Goal: Task Accomplishment & Management: Complete application form

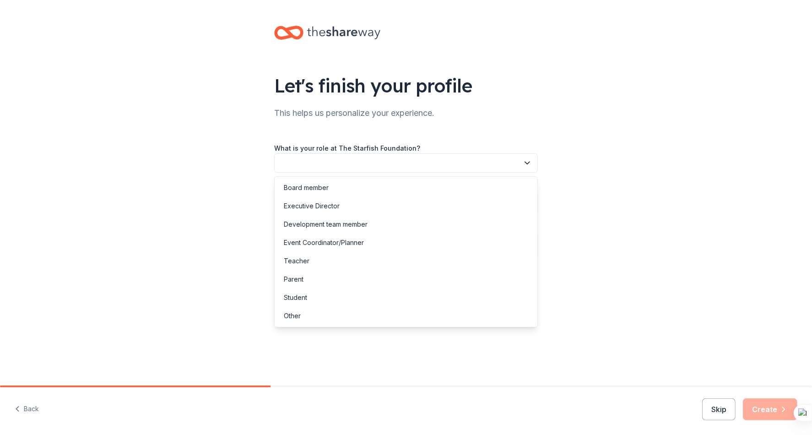
click at [365, 172] on button "button" at bounding box center [406, 162] width 264 height 19
click at [329, 232] on div "Development team member" at bounding box center [406, 224] width 259 height 18
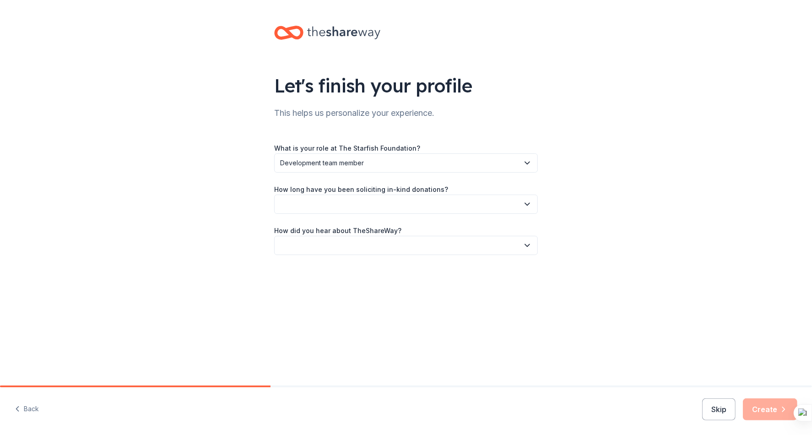
click at [328, 217] on div "What is your role at The Starfish Foundation? Development team member How long …" at bounding box center [406, 198] width 264 height 113
click at [328, 214] on div "What is your role at The Starfish Foundation? Development team member How long …" at bounding box center [406, 198] width 264 height 113
click at [327, 211] on button "button" at bounding box center [406, 204] width 264 height 19
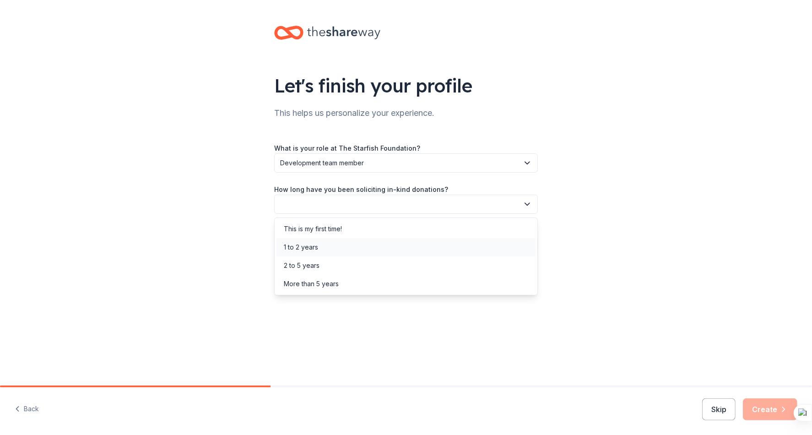
click at [317, 250] on div "1 to 2 years" at bounding box center [301, 247] width 34 height 11
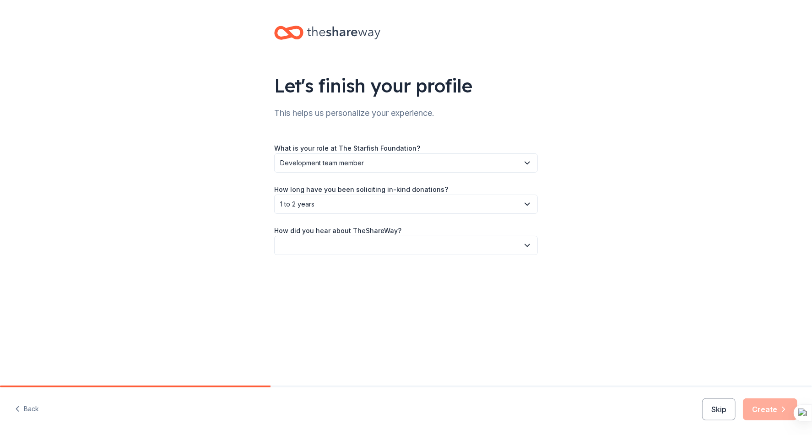
click at [318, 245] on button "button" at bounding box center [406, 245] width 264 height 19
click at [317, 292] on div "Online search" at bounding box center [305, 288] width 42 height 11
click at [759, 410] on button "Create" at bounding box center [770, 409] width 54 height 22
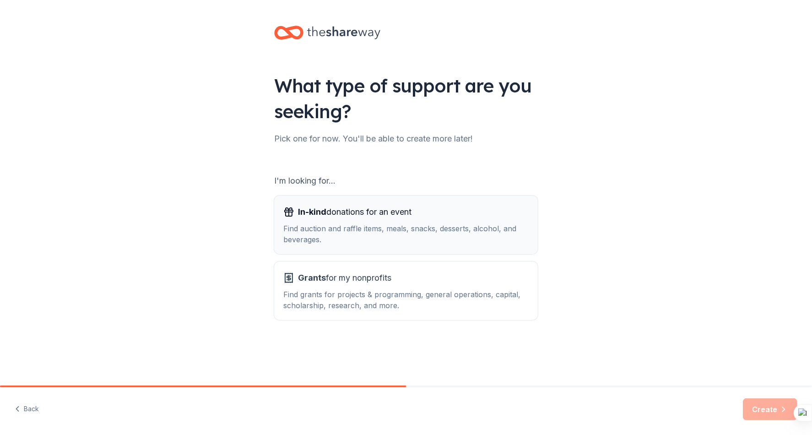
click at [375, 231] on div "Find auction and raffle items, meals, snacks, desserts, alcohol, and beverages." at bounding box center [405, 234] width 245 height 22
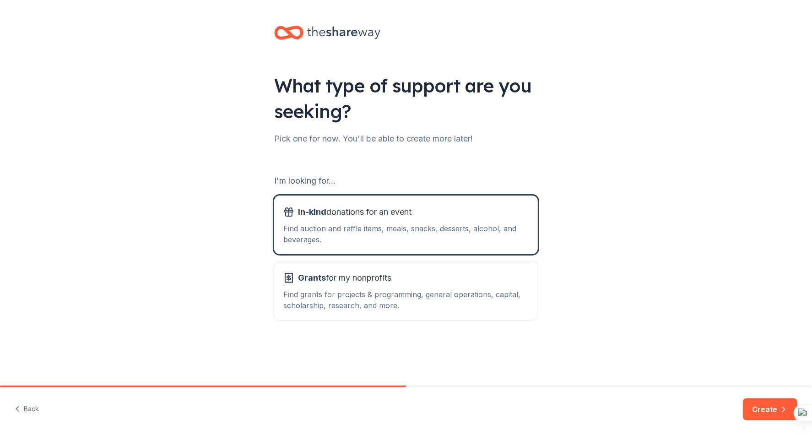
drag, startPoint x: 776, startPoint y: 408, endPoint x: 779, endPoint y: 425, distance: 17.1
click at [779, 425] on div "Back Create" at bounding box center [406, 411] width 812 height 48
click at [771, 409] on button "Create" at bounding box center [770, 409] width 54 height 22
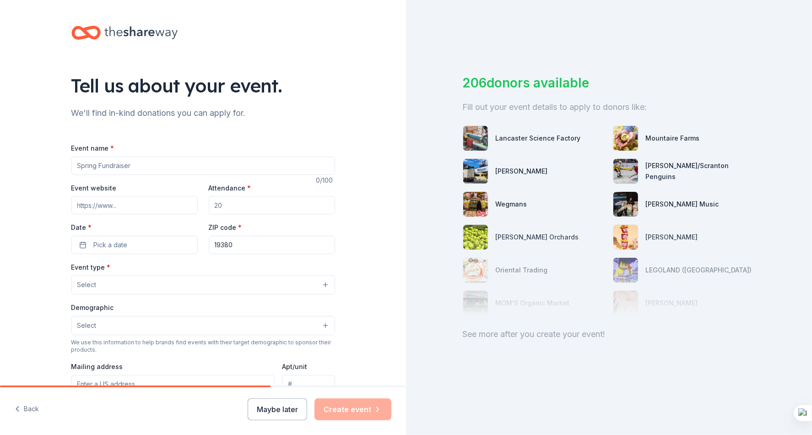
click at [197, 163] on input "Event name *" at bounding box center [203, 166] width 264 height 18
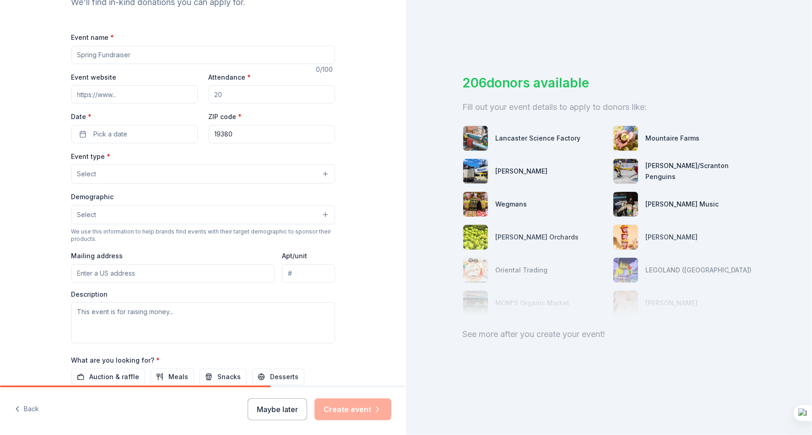
scroll to position [114, 0]
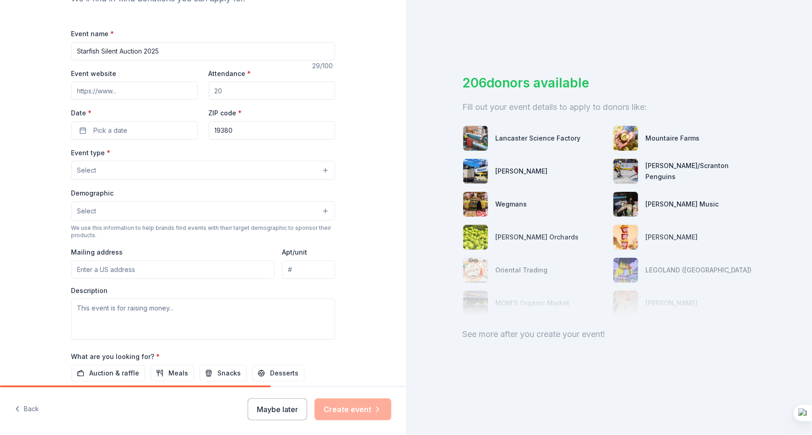
type input "Starfish Silent Auction 2025"
click at [167, 90] on input "Event website" at bounding box center [134, 90] width 126 height 18
click at [233, 87] on input "Attendance *" at bounding box center [272, 90] width 126 height 18
type input "100"
click at [118, 136] on span "Pick a date" at bounding box center [111, 130] width 34 height 11
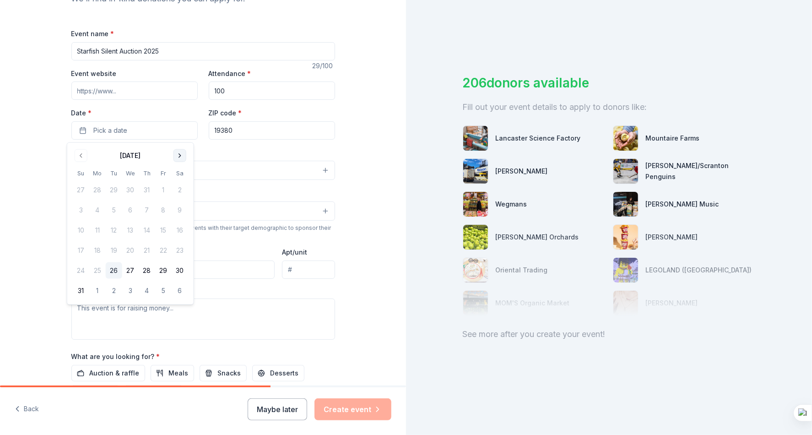
click at [177, 158] on button "Go to next month" at bounding box center [180, 155] width 13 height 13
click at [95, 226] on button "13" at bounding box center [97, 230] width 16 height 16
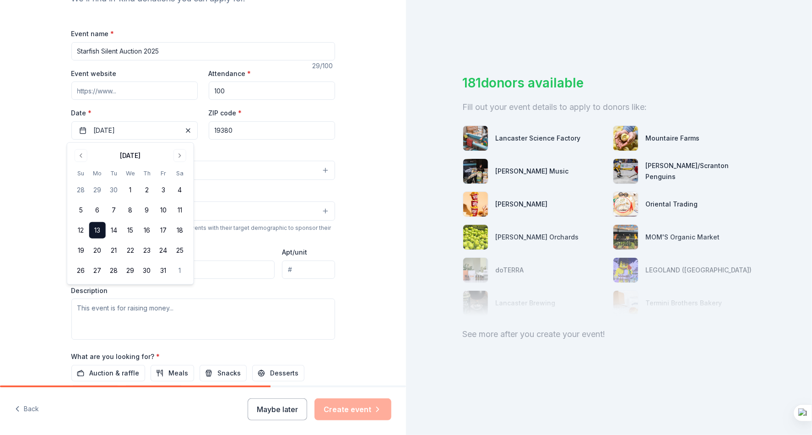
click at [31, 179] on div "Tell us about your event. We'll find in-kind donations you can apply for. Event…" at bounding box center [203, 190] width 406 height 609
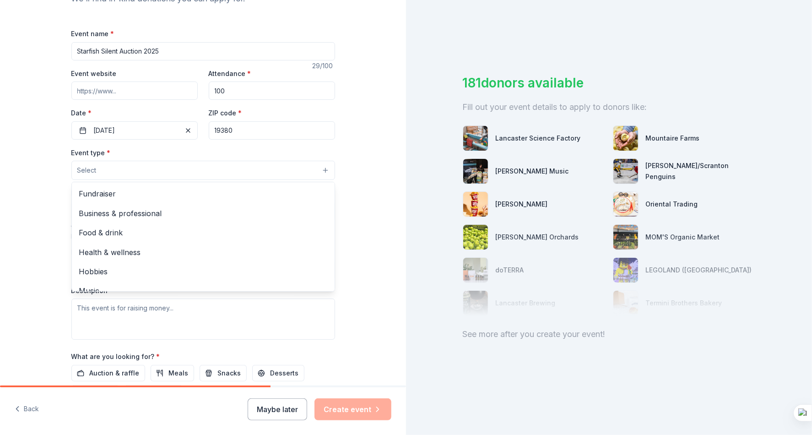
click at [97, 170] on button "Select" at bounding box center [203, 170] width 264 height 19
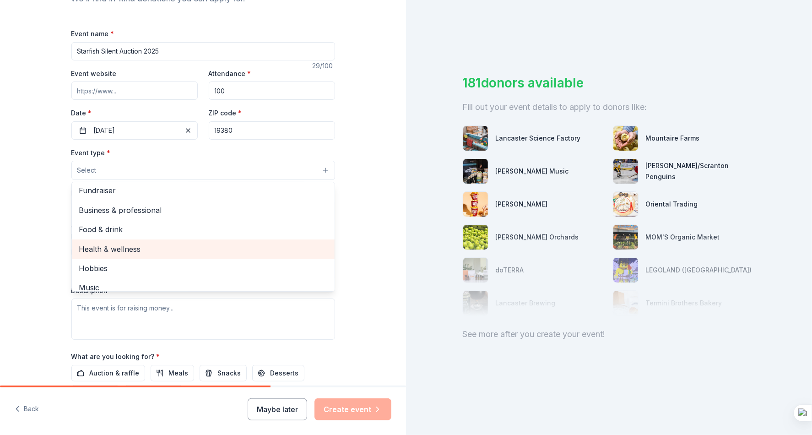
scroll to position [0, 0]
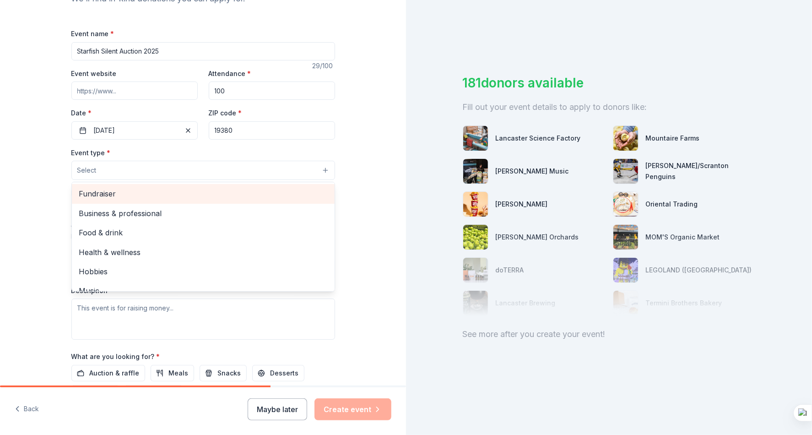
click at [108, 196] on span "Fundraiser" at bounding box center [203, 194] width 248 height 12
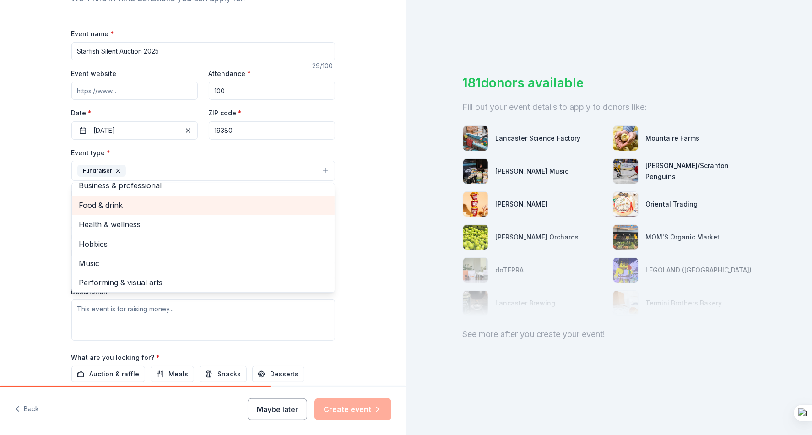
scroll to position [11, 0]
click at [57, 257] on div "Tell us about your event. We'll find in-kind donations you can apply for. Event…" at bounding box center [203, 191] width 293 height 610
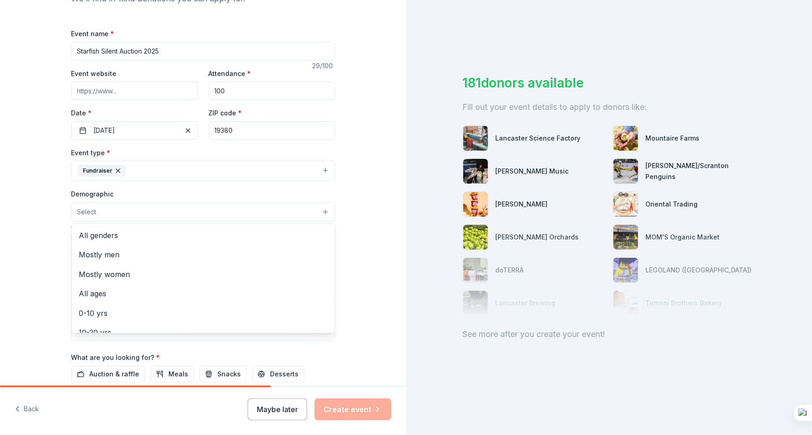
click at [77, 217] on span "Select" at bounding box center [86, 211] width 19 height 11
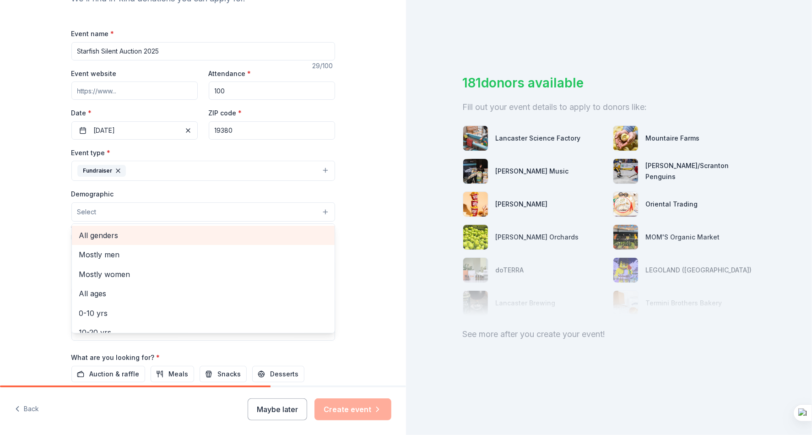
click at [113, 236] on span "All genders" at bounding box center [203, 235] width 248 height 12
click at [109, 244] on div "30-40 yrs" at bounding box center [203, 237] width 263 height 19
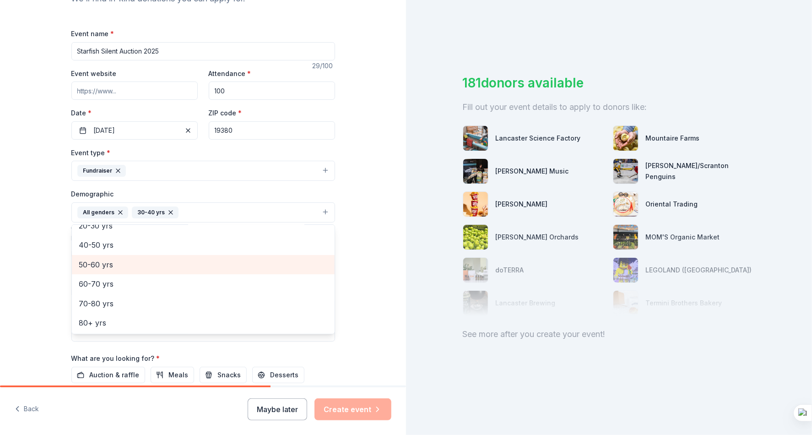
click at [101, 265] on span "50-60 yrs" at bounding box center [203, 265] width 248 height 12
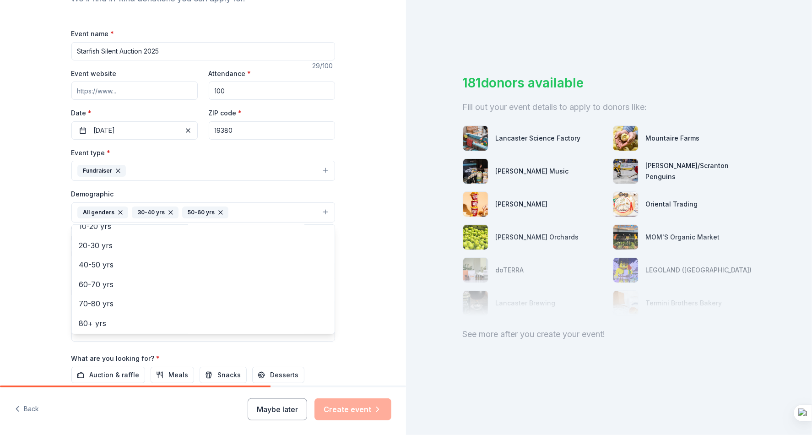
click at [59, 252] on div "Tell us about your event. We'll find in-kind donations you can apply for. Event…" at bounding box center [203, 191] width 293 height 611
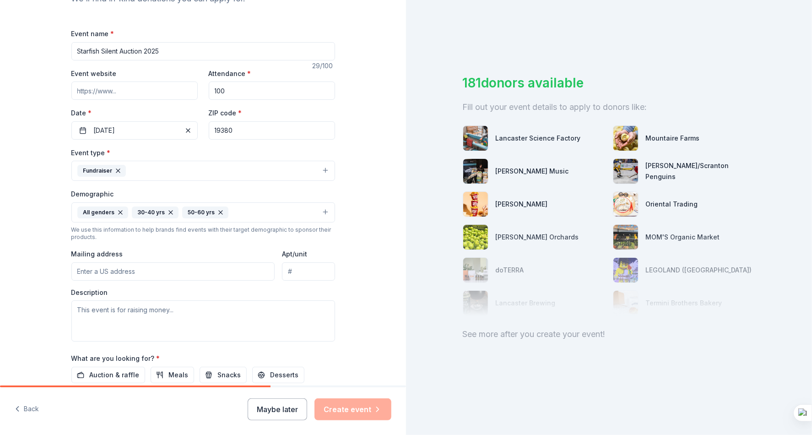
click at [109, 272] on input "Mailing address" at bounding box center [173, 271] width 204 height 18
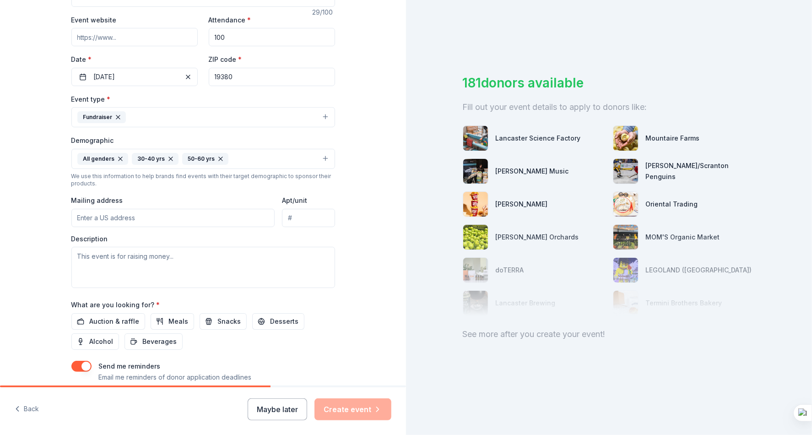
scroll to position [172, 0]
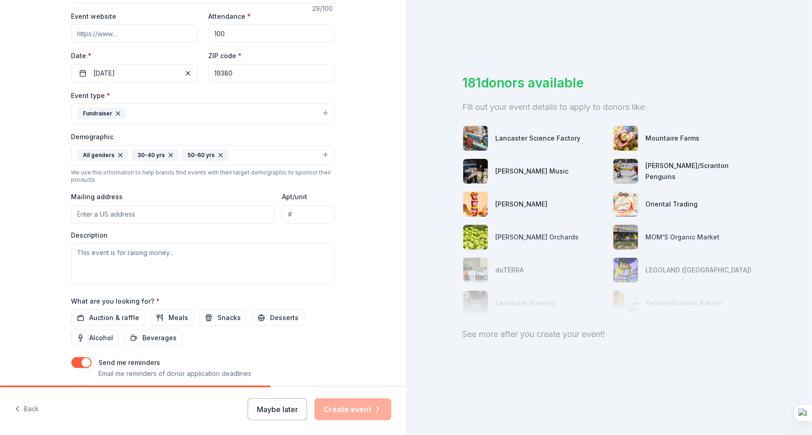
paste input "[STREET_ADDRESS]"
type input "[STREET_ADDRESS]"
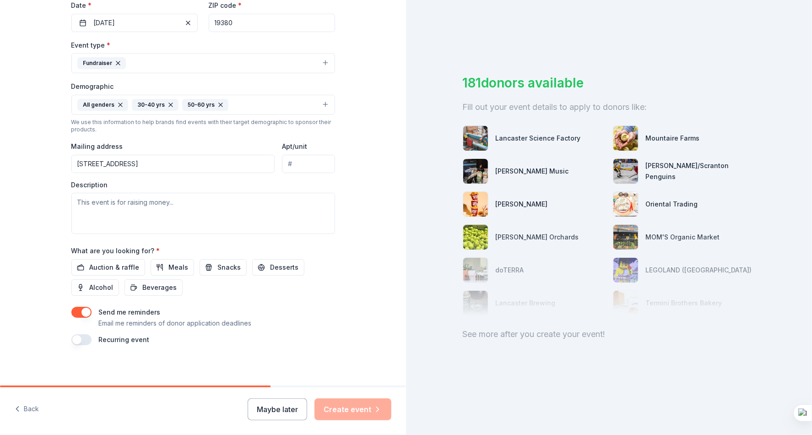
scroll to position [226, 0]
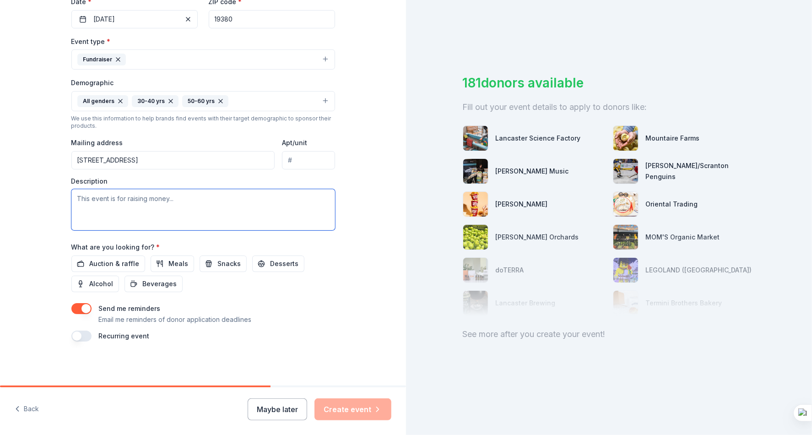
click at [134, 203] on textarea at bounding box center [203, 209] width 264 height 41
click at [144, 204] on textarea "To enrich screen reader interactions, please activate Accessibility in Grammarl…" at bounding box center [203, 209] width 264 height 41
click at [168, 208] on textarea "To enrich screen reader interactions, please activate Accessibility in Grammarl…" at bounding box center [203, 209] width 264 height 41
paste textarea "Our silent auction is part of The Starfish Foundation’s annual fundraising camp…"
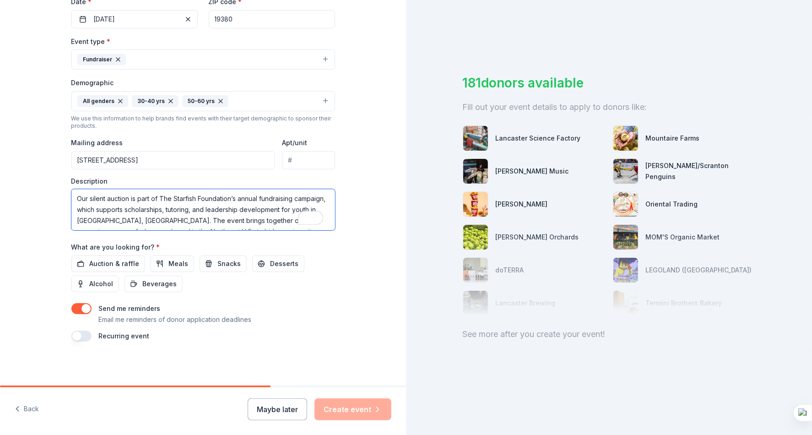
scroll to position [60, 0]
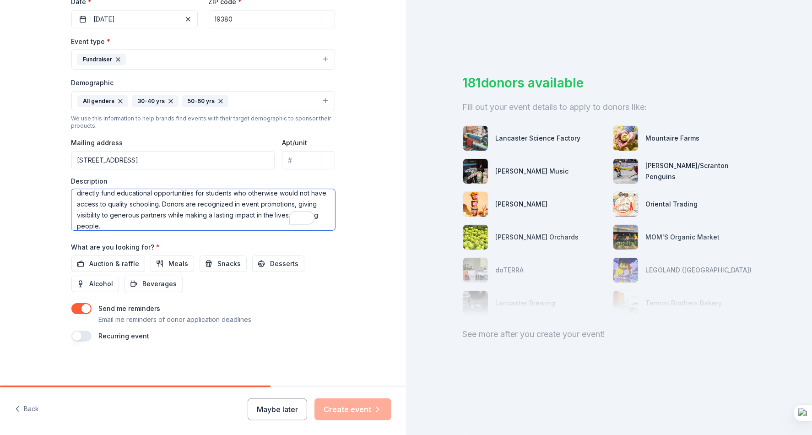
type textarea "Our silent auction is part of The Starfish Foundation’s annual fundraising camp…"
drag, startPoint x: 107, startPoint y: 268, endPoint x: 105, endPoint y: 264, distance: 4.8
click at [106, 267] on span "Auction & raffle" at bounding box center [115, 263] width 50 height 11
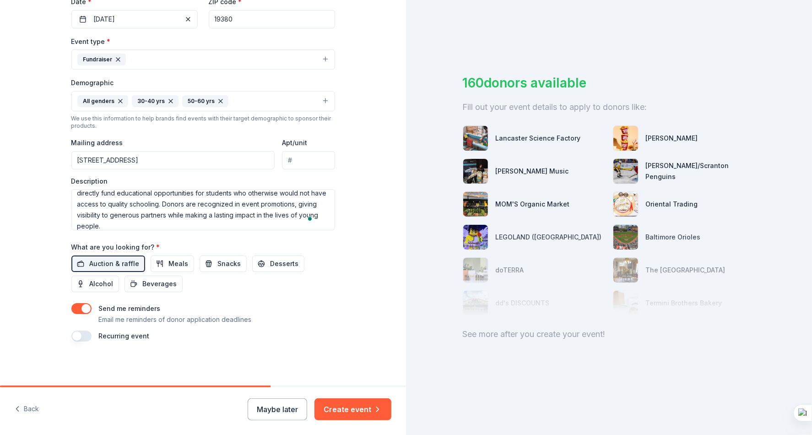
click at [362, 409] on button "Create event" at bounding box center [353, 409] width 77 height 22
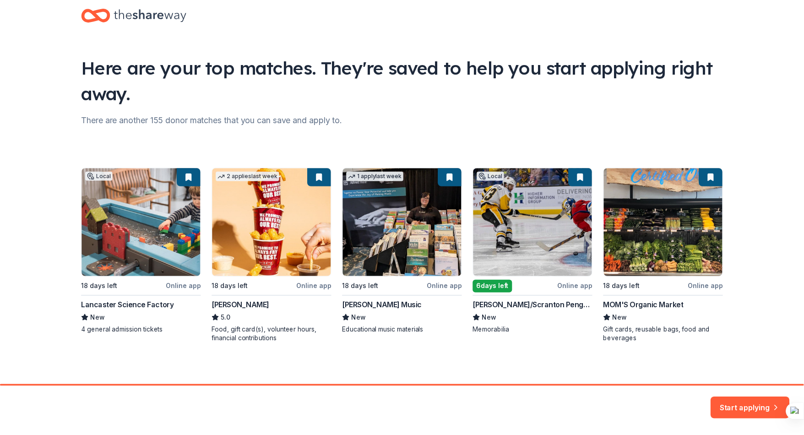
scroll to position [21, 0]
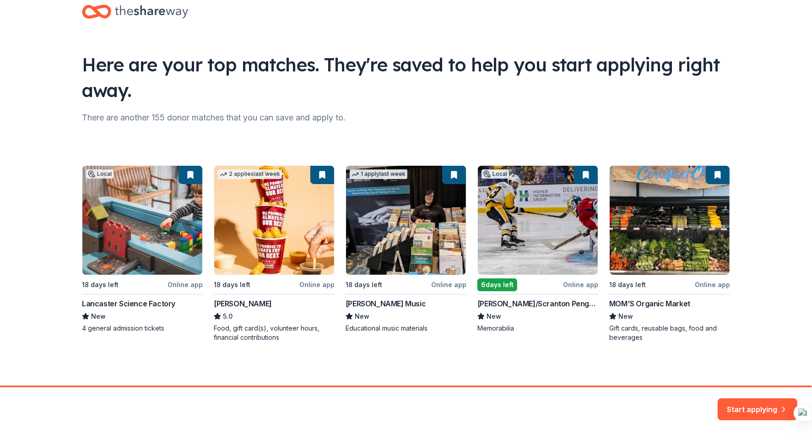
drag, startPoint x: 128, startPoint y: 305, endPoint x: 56, endPoint y: 278, distance: 76.6
click at [56, 282] on div "Here are your top matches. They're saved to help you start applying right away.…" at bounding box center [406, 182] width 812 height 407
click at [124, 302] on div "Local 18 days left Online app Lancaster Science Factory New 4 general admission…" at bounding box center [406, 253] width 648 height 177
click at [99, 252] on div "Local 18 days left Online app Lancaster Science Factory New 4 general admission…" at bounding box center [406, 253] width 648 height 177
click at [118, 277] on div "Local 18 days left Online app Lancaster Science Factory New 4 general admission…" at bounding box center [406, 253] width 648 height 177
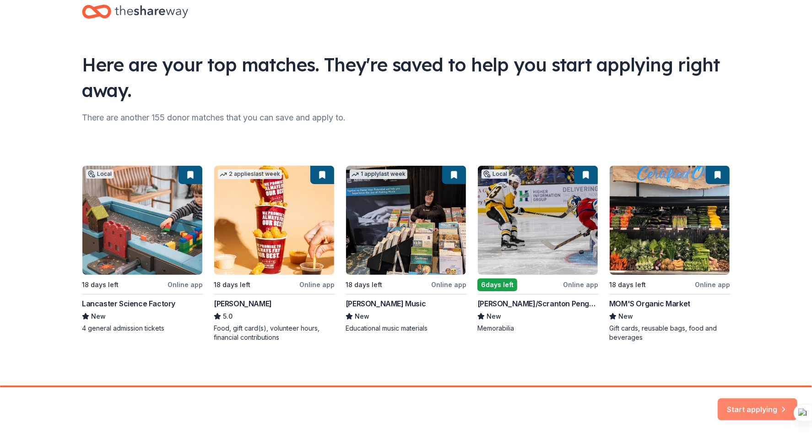
click at [730, 401] on button "Start applying" at bounding box center [758, 405] width 80 height 22
drag, startPoint x: 729, startPoint y: 400, endPoint x: 749, endPoint y: 298, distance: 104.2
click at [749, 298] on div "Here are your top matches. They're saved to help you start applying right away.…" at bounding box center [406, 182] width 812 height 407
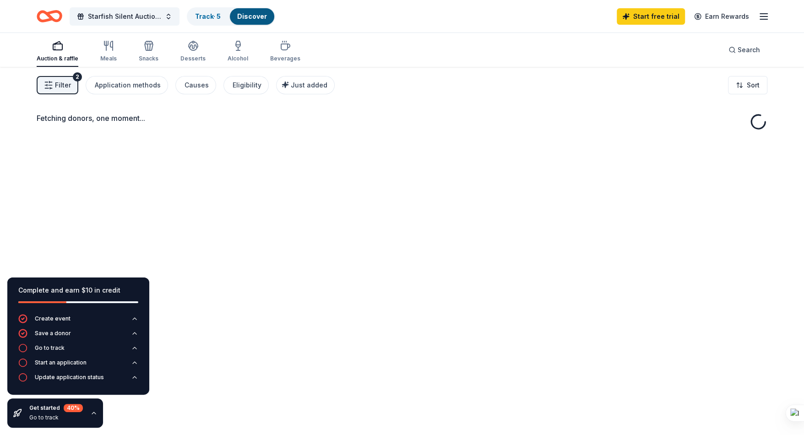
click at [97, 115] on div "Fetching donors, one moment..." at bounding box center [402, 118] width 731 height 11
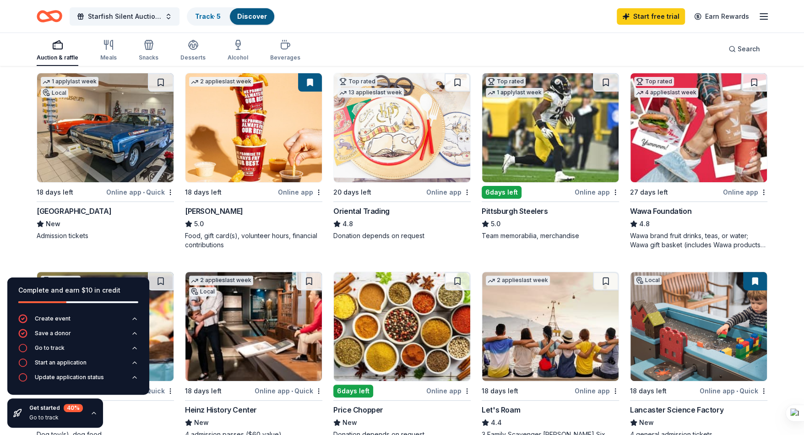
scroll to position [57, 0]
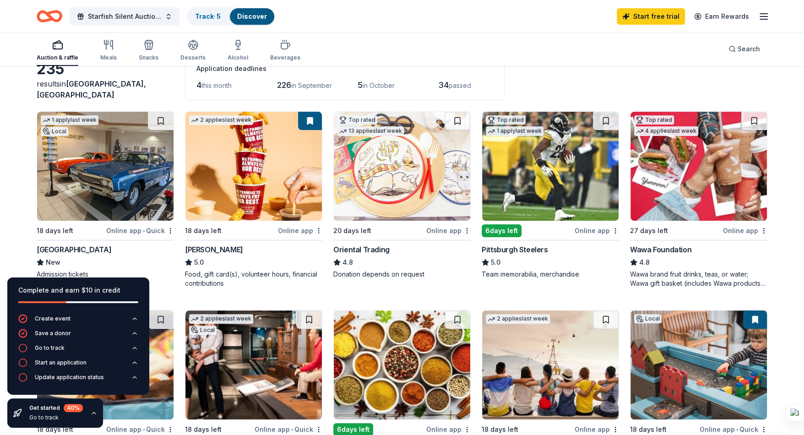
click at [131, 150] on img at bounding box center [105, 166] width 136 height 109
